Goal: Task Accomplishment & Management: Complete application form

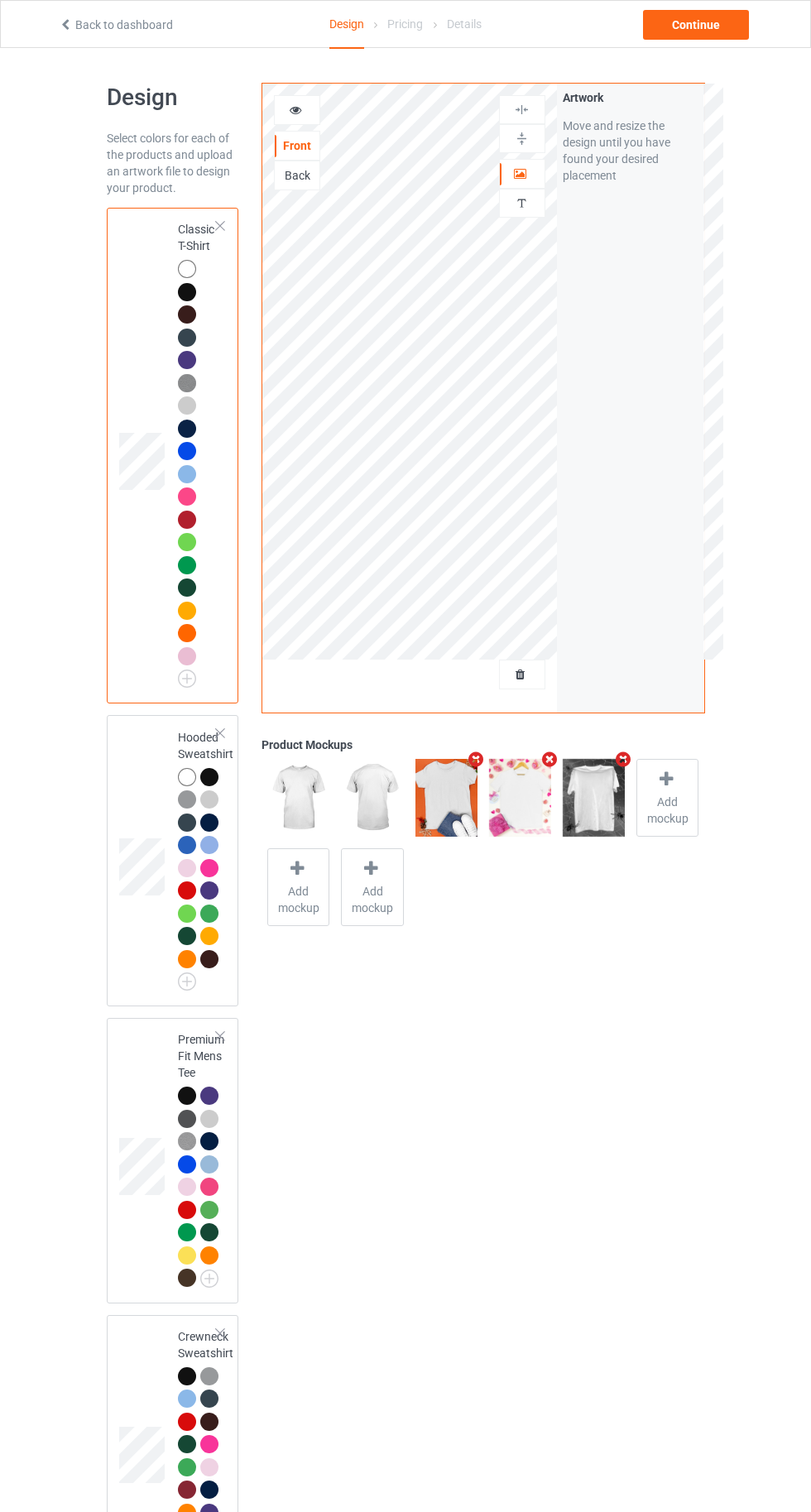
click at [518, 666] on div at bounding box center [522, 674] width 45 height 16
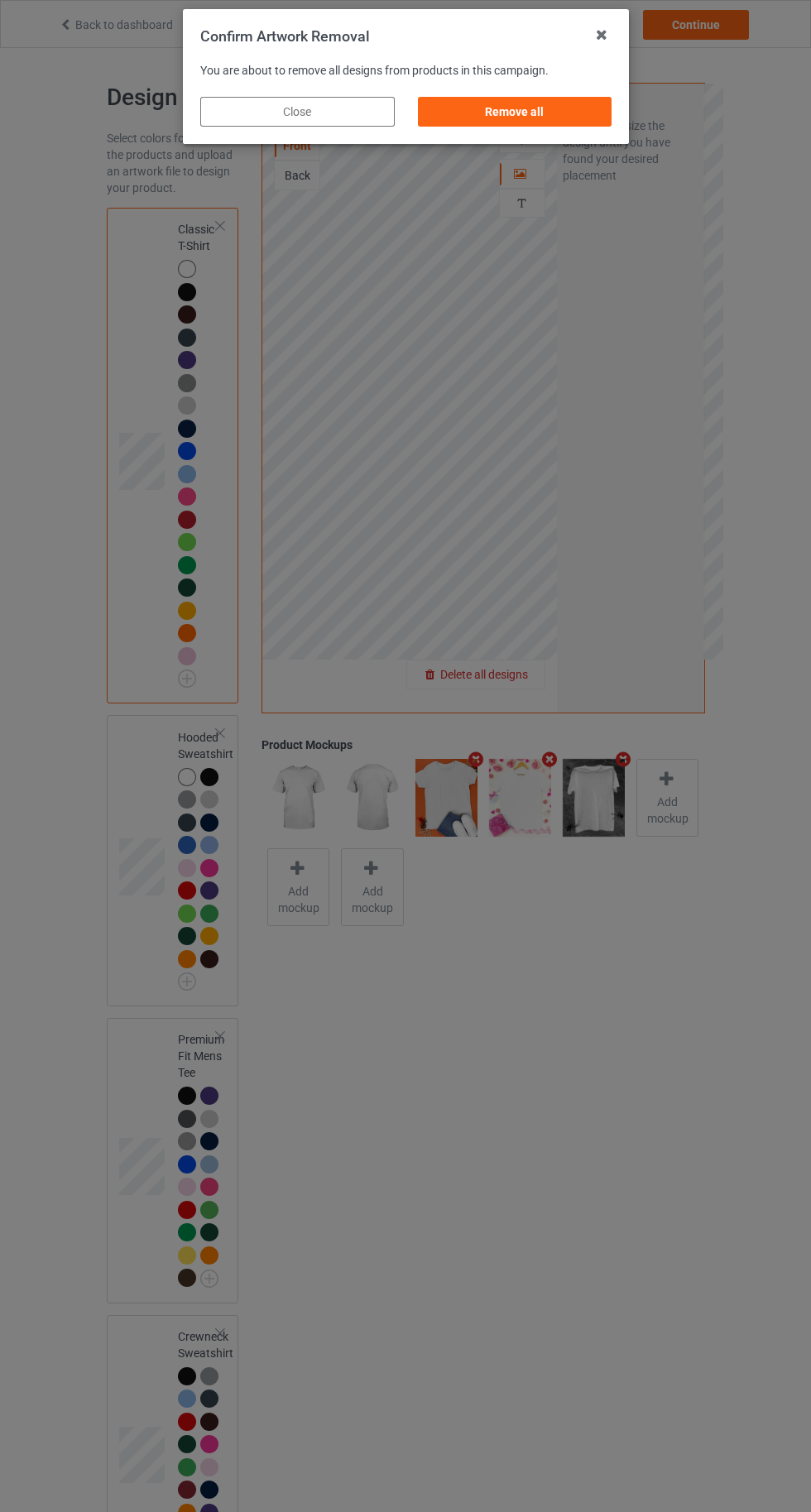
click at [504, 110] on div "Remove all" at bounding box center [514, 111] width 194 height 30
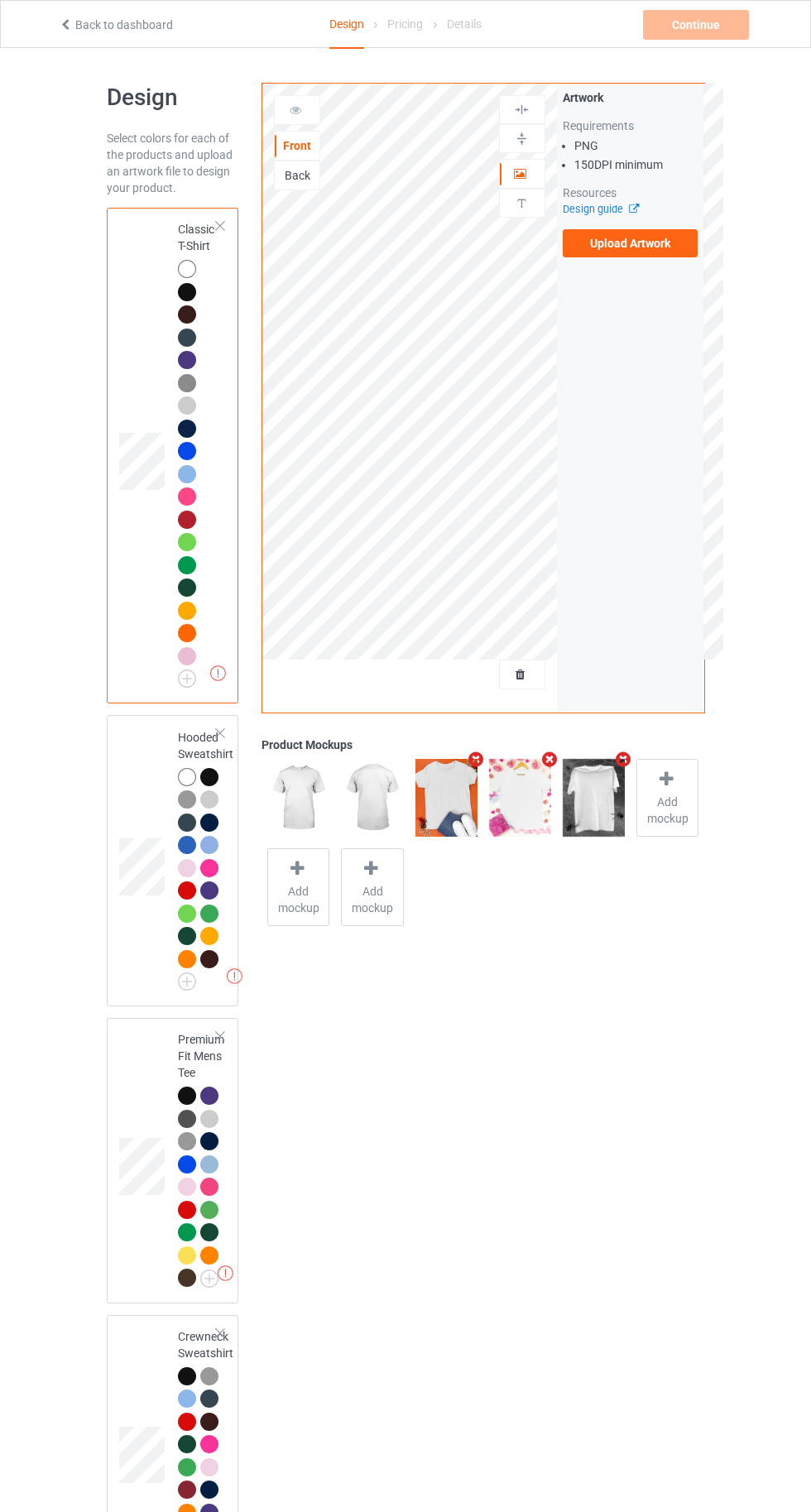
click at [619, 244] on label "Upload Artwork" at bounding box center [630, 244] width 136 height 29
click at [0, 0] on input "Upload Artwork" at bounding box center [0, 0] width 0 height 0
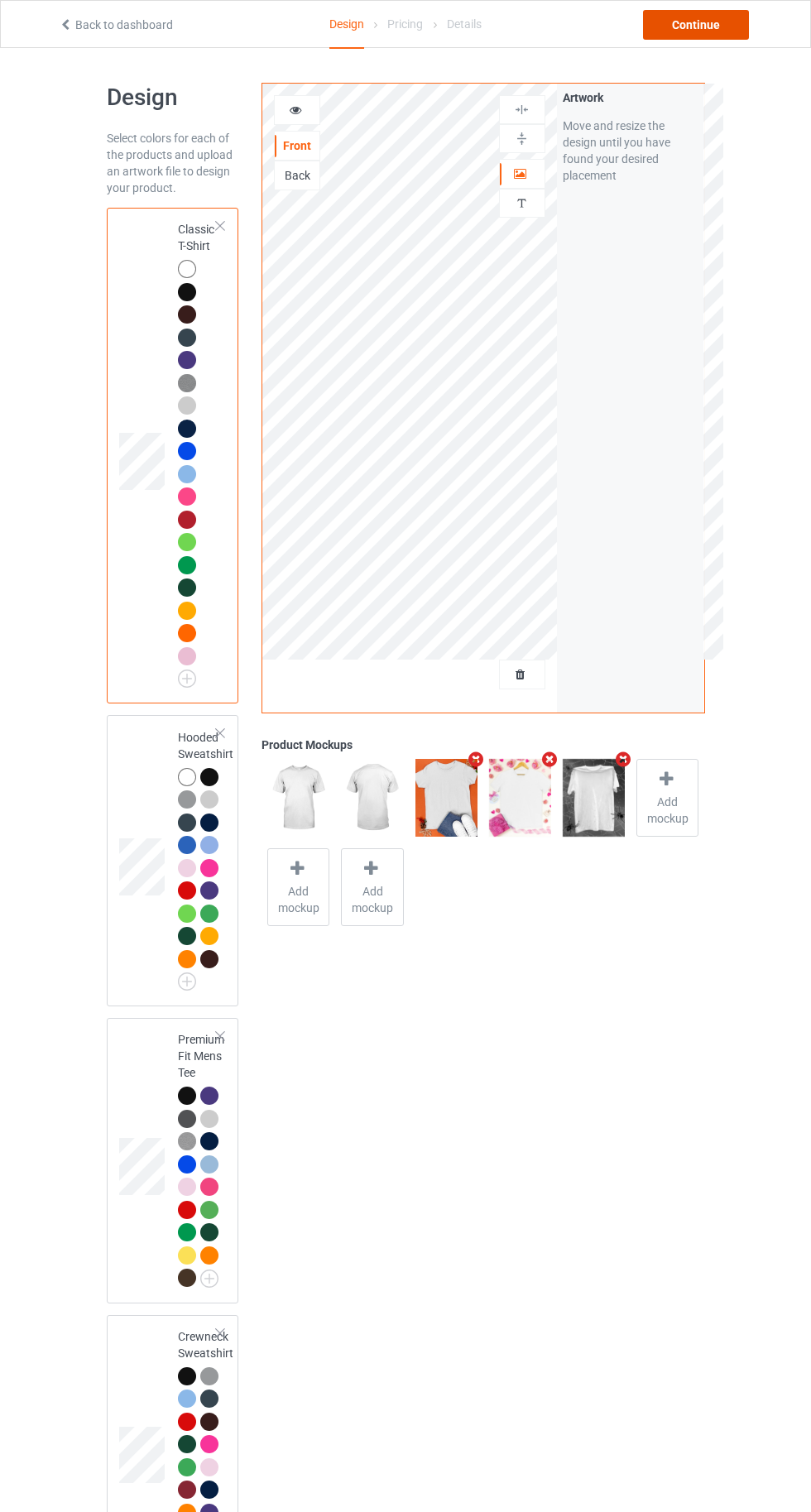
click at [673, 35] on div "Continue" at bounding box center [695, 24] width 106 height 30
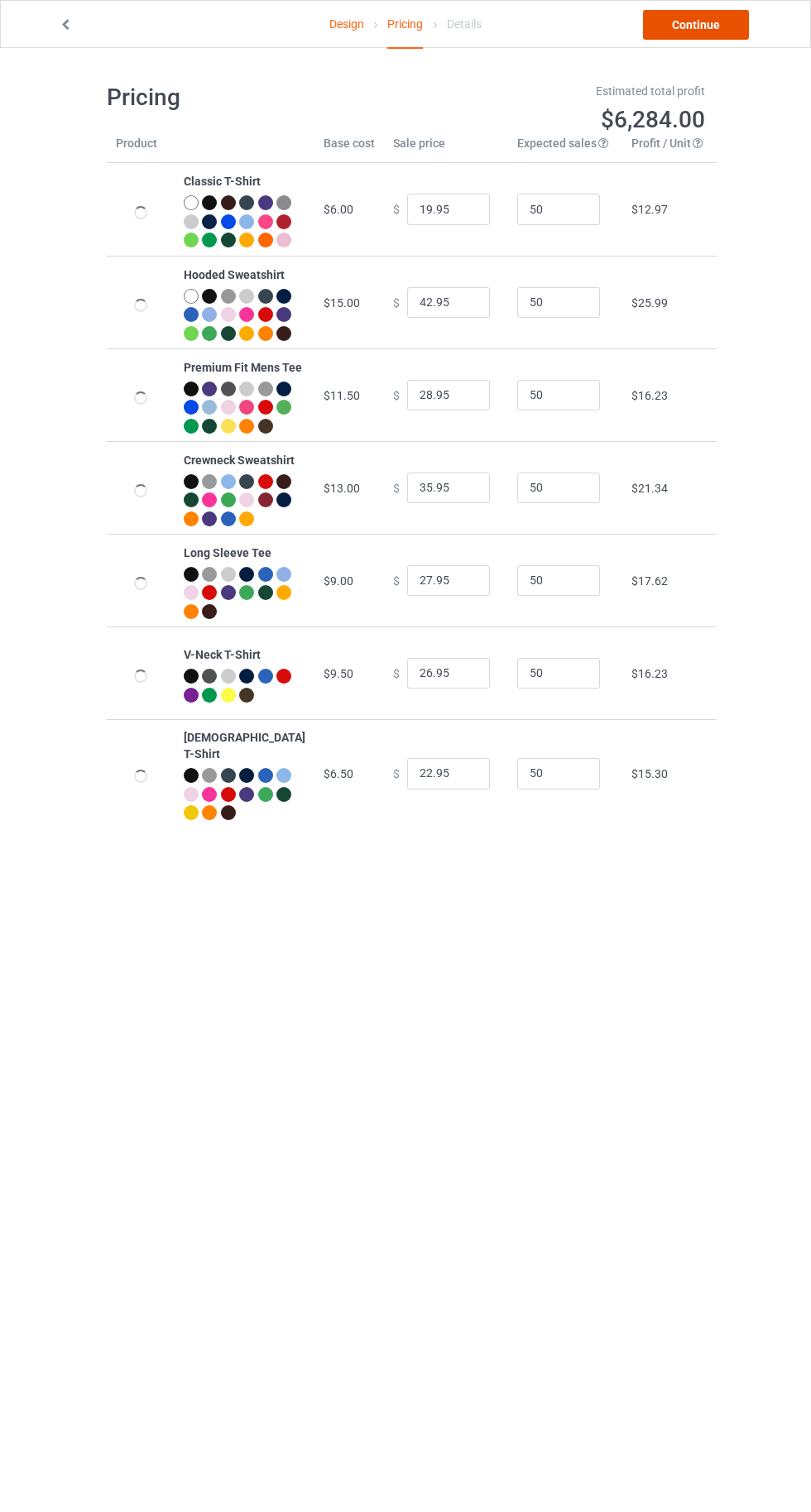
click at [682, 30] on link "Continue" at bounding box center [695, 24] width 106 height 30
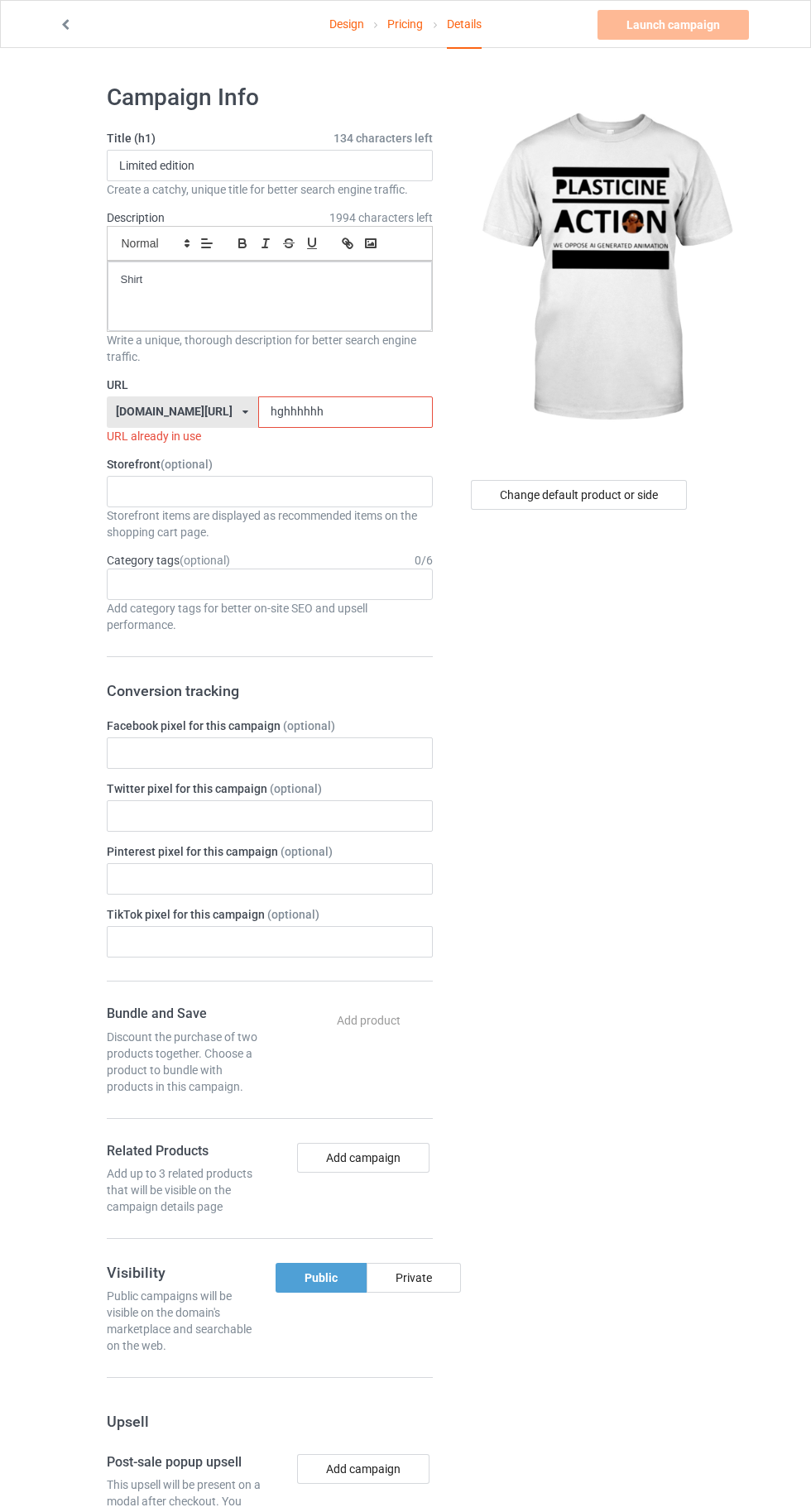
click at [358, 406] on input "hghhhhhh" at bounding box center [345, 411] width 174 height 31
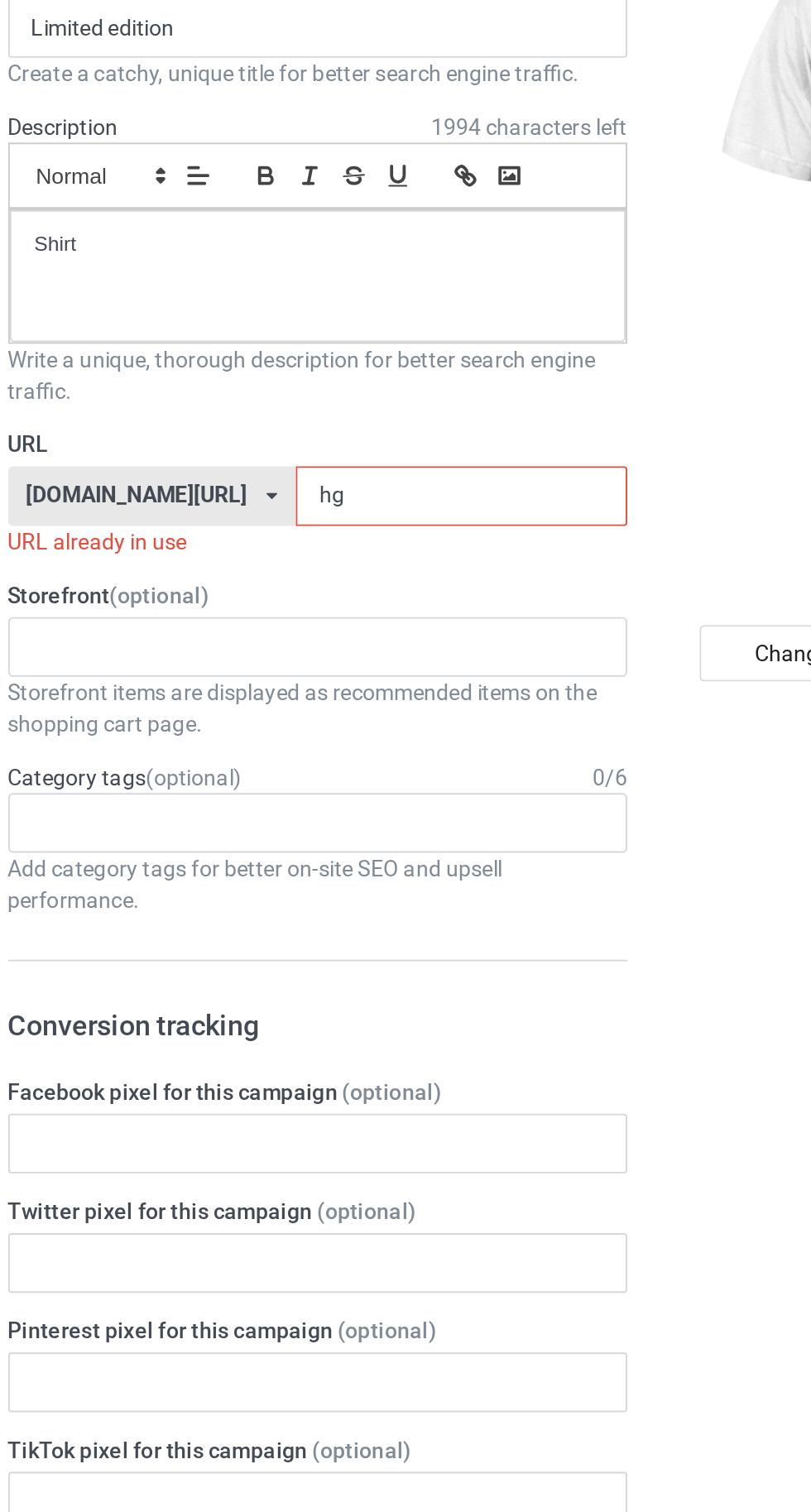
type input "h"
type input "Df"
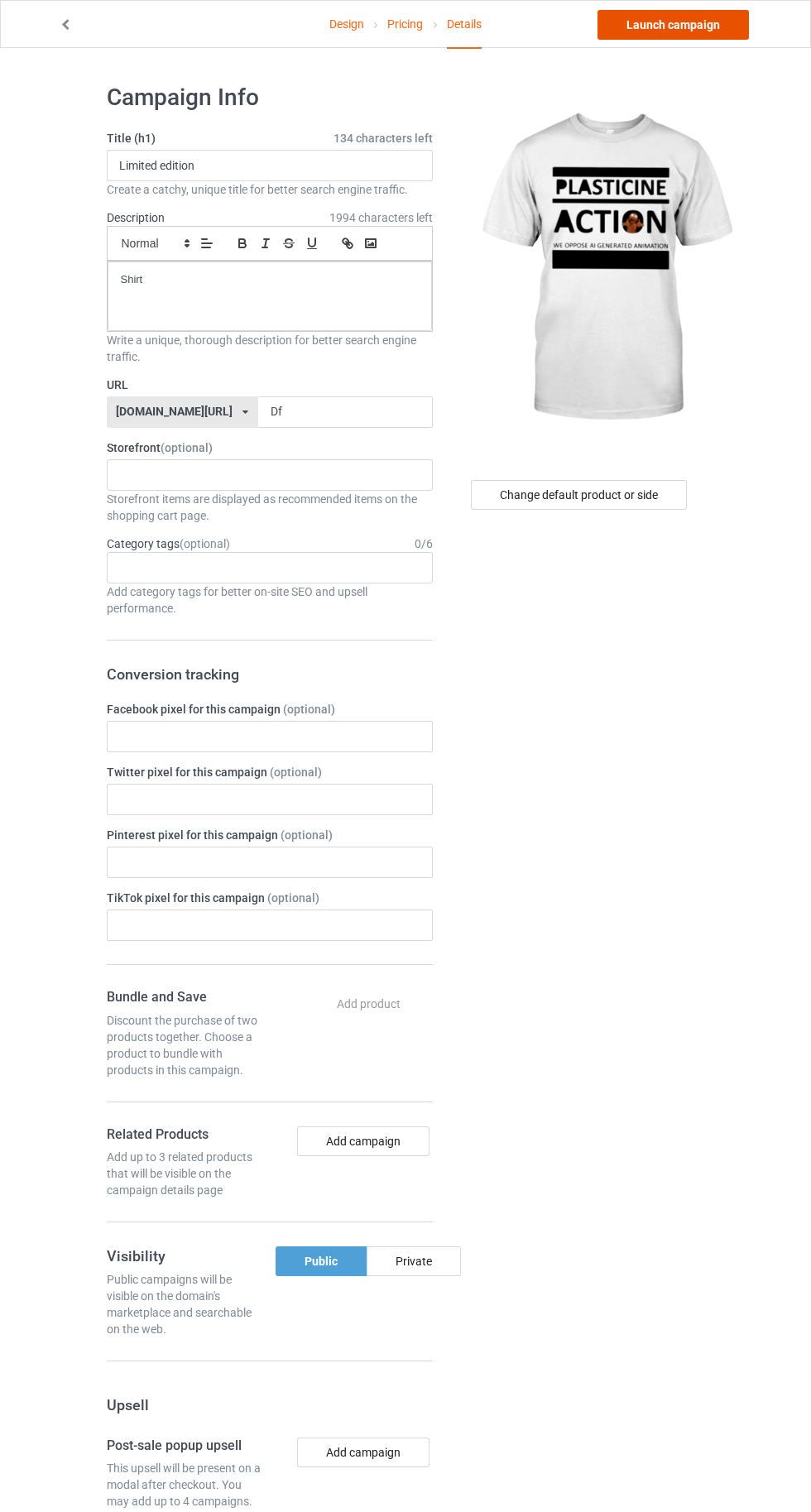
click at [668, 24] on link "Launch campaign" at bounding box center [673, 24] width 151 height 30
